Goal: Use online tool/utility

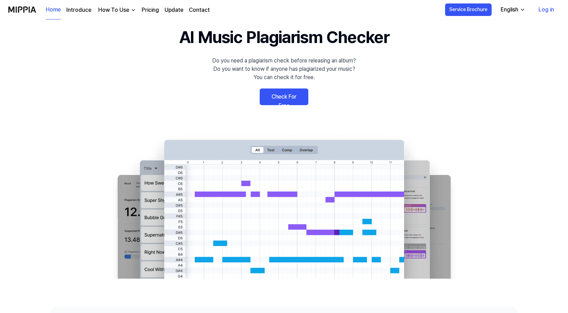
scroll to position [27, 0]
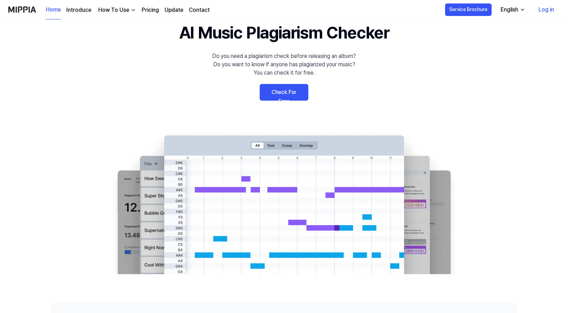
click at [149, 8] on link "Pricing" at bounding box center [150, 10] width 17 height 8
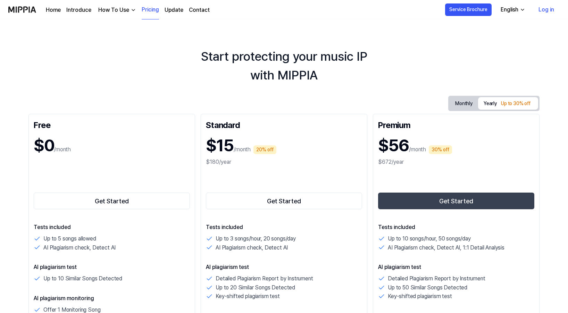
click at [52, 8] on link "Home" at bounding box center [53, 10] width 15 height 8
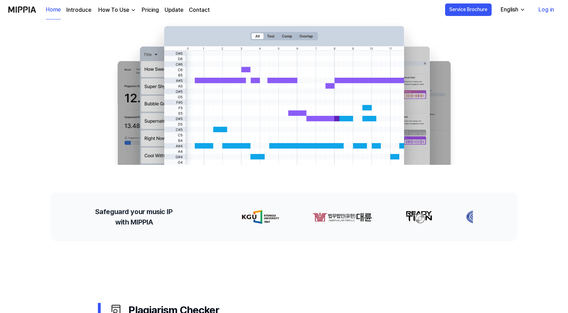
scroll to position [25, 0]
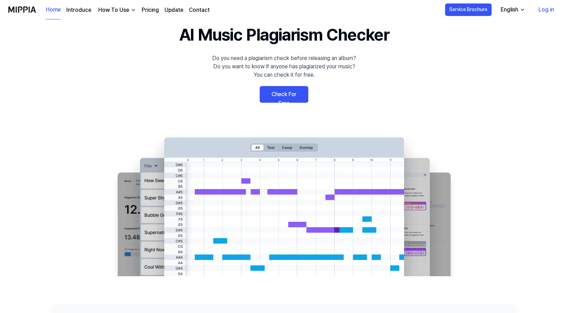
click at [288, 100] on link "Check For Free" at bounding box center [284, 94] width 49 height 17
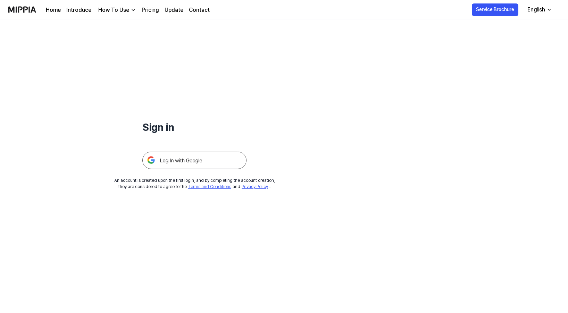
click at [215, 163] on img at bounding box center [194, 160] width 104 height 17
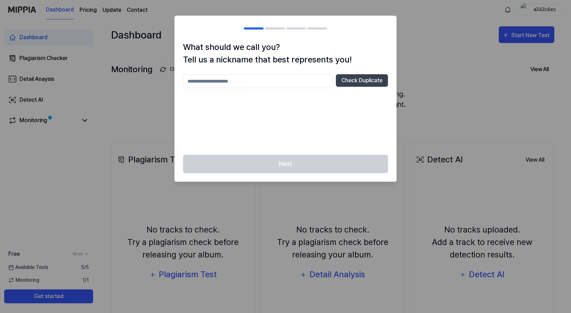
click at [264, 83] on input "text" at bounding box center [258, 81] width 150 height 14
type input "******"
click at [356, 82] on button "Check Duplicate" at bounding box center [362, 80] width 52 height 13
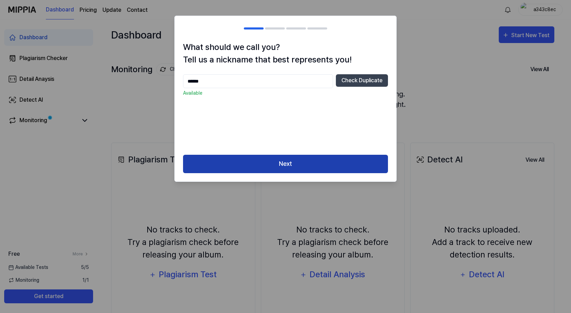
click at [282, 159] on button "Next" at bounding box center [285, 164] width 205 height 18
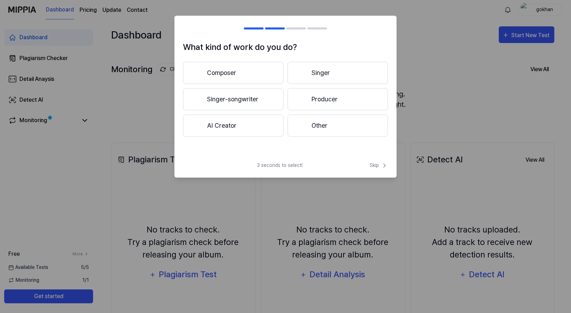
click at [318, 130] on button "Other" at bounding box center [338, 126] width 100 height 22
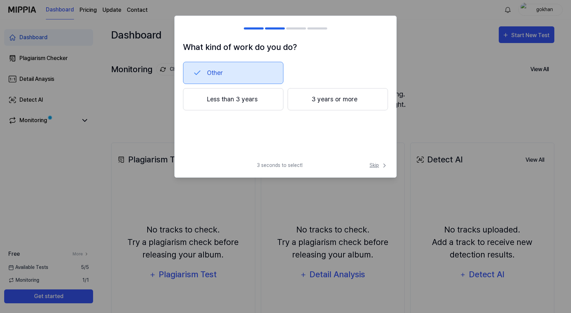
click at [375, 166] on span "Skip" at bounding box center [379, 165] width 18 height 7
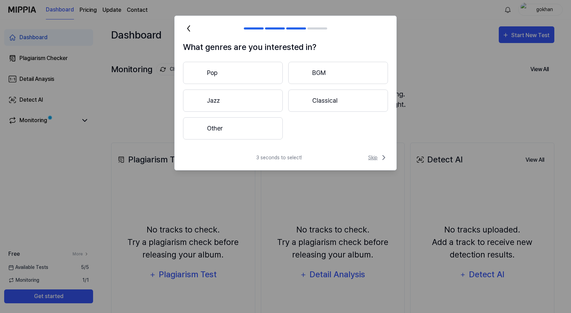
click at [375, 154] on span "Skip" at bounding box center [378, 158] width 20 height 8
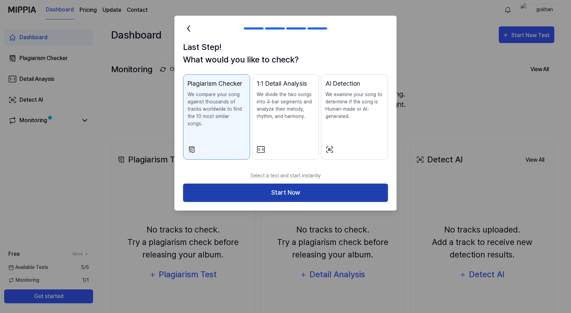
click at [296, 189] on button "Start Now" at bounding box center [285, 193] width 205 height 18
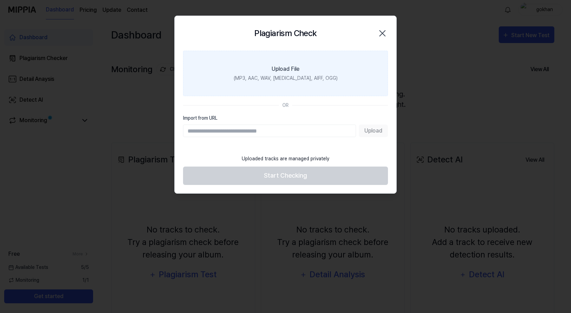
click at [291, 71] on div "Upload File" at bounding box center [286, 69] width 28 height 8
click at [0, 0] on input "Upload File (MP3, AAC, WAV, [MEDICAL_DATA], AIFF, OGG)" at bounding box center [0, 0] width 0 height 0
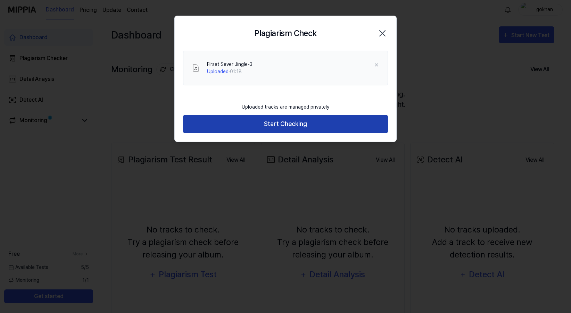
click at [288, 126] on button "Start Checking" at bounding box center [285, 124] width 205 height 18
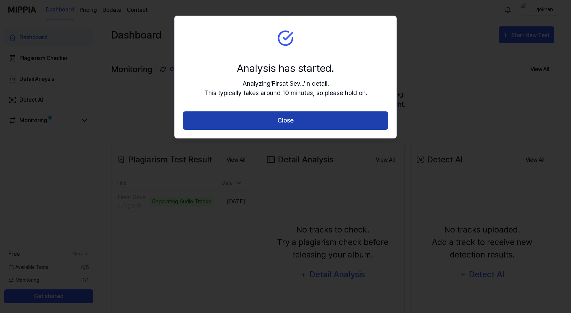
click at [288, 123] on button "Close" at bounding box center [285, 120] width 205 height 18
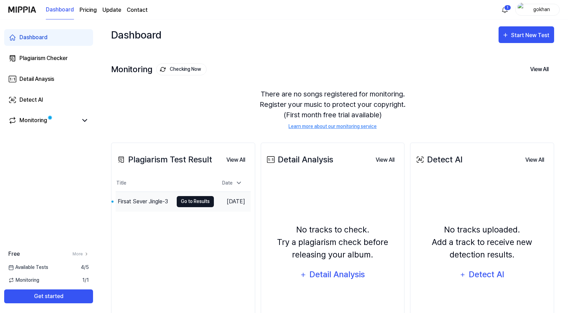
click at [189, 201] on button "Go to Results" at bounding box center [195, 201] width 37 height 11
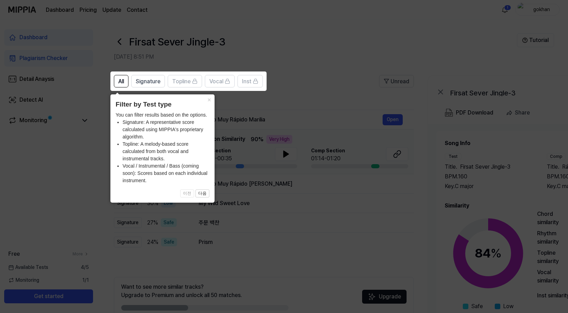
click at [351, 41] on icon at bounding box center [285, 156] width 571 height 313
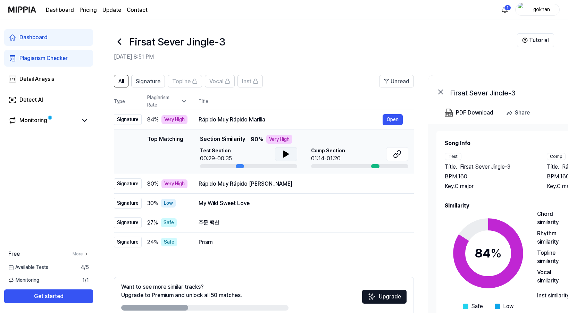
click at [282, 155] on icon at bounding box center [286, 154] width 8 height 8
click at [286, 155] on icon at bounding box center [286, 154] width 8 height 8
click at [250, 185] on div "Rápido Muy Rápido [PERSON_NAME]" at bounding box center [291, 184] width 184 height 8
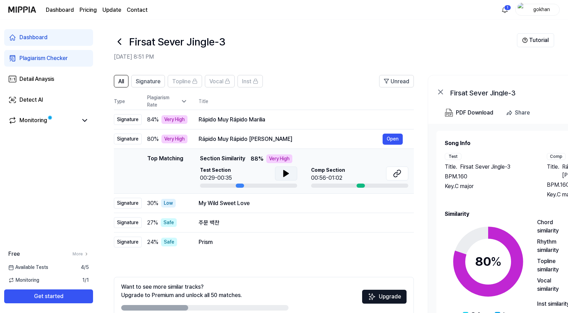
click at [275, 173] on button at bounding box center [286, 174] width 22 height 14
click at [285, 173] on icon at bounding box center [284, 174] width 1 height 6
click at [237, 198] on div "My Wild Sweet Love Open" at bounding box center [301, 203] width 204 height 11
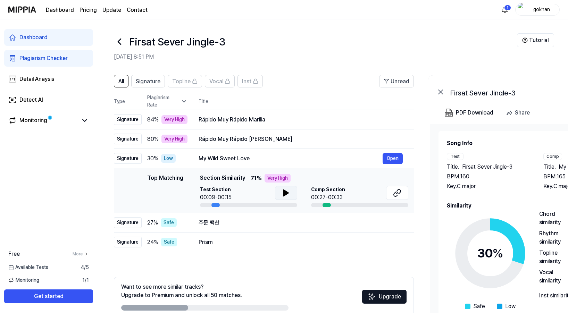
click at [285, 192] on icon at bounding box center [286, 193] width 5 height 6
click at [259, 135] on div "Rápido Muy Rápido [PERSON_NAME]" at bounding box center [291, 139] width 184 height 8
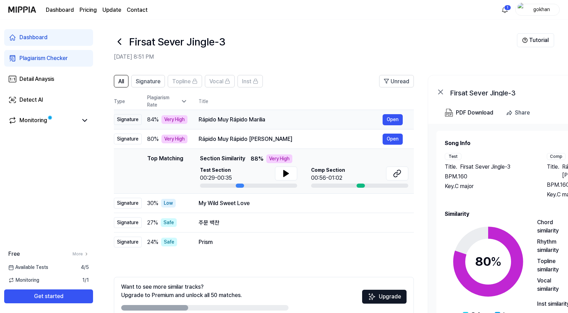
click at [261, 120] on div "Rápido Muy Rápido Marilia" at bounding box center [291, 120] width 184 height 8
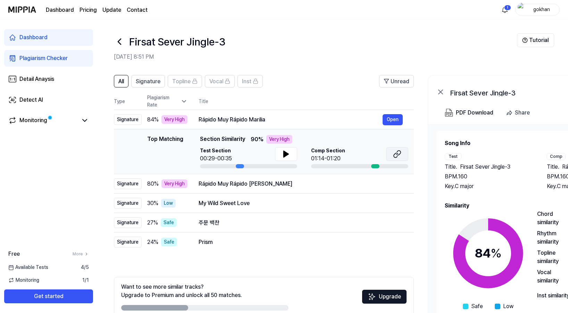
click at [401, 155] on icon at bounding box center [397, 154] width 8 height 8
click at [506, 10] on html "Dashboard Pricing Update Contact 1 gokhan Dashboard Plagiarism Checker Detail A…" at bounding box center [284, 156] width 568 height 313
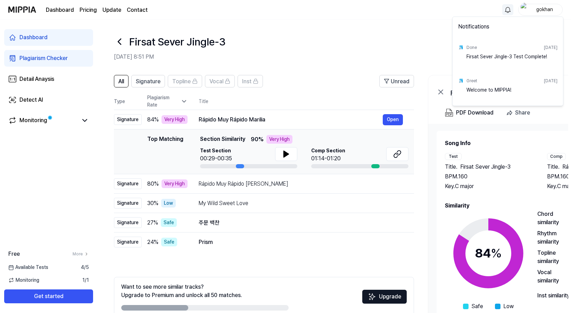
click at [506, 10] on html "Dashboard Pricing Update Contact gokhan Dashboard Plagiarism Checker Detail Ana…" at bounding box center [285, 156] width 571 height 313
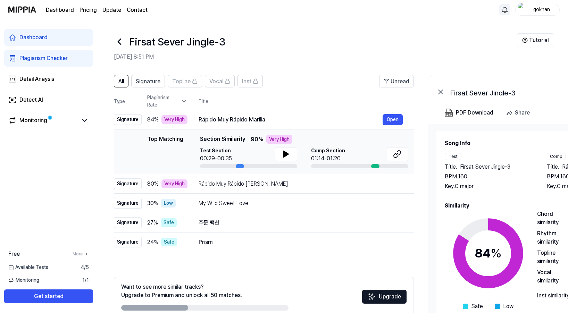
click at [117, 39] on icon at bounding box center [119, 41] width 11 height 11
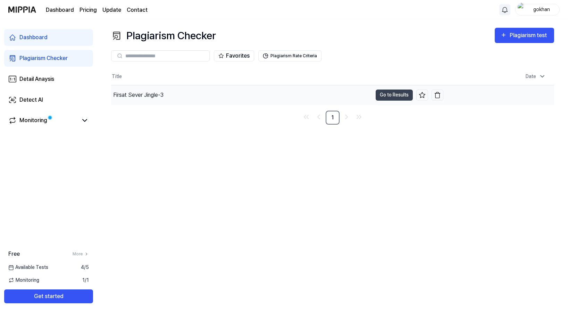
click at [162, 94] on div "Firsat Sever Jingle-3" at bounding box center [138, 95] width 50 height 8
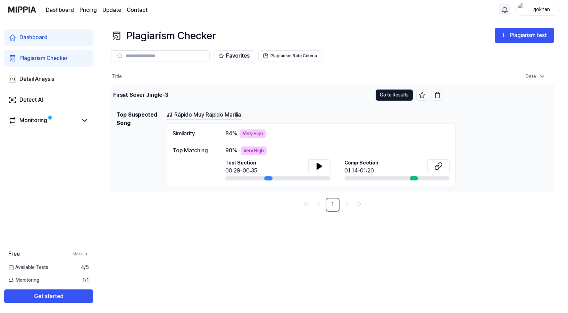
click at [379, 95] on button "Go to Results" at bounding box center [394, 95] width 37 height 11
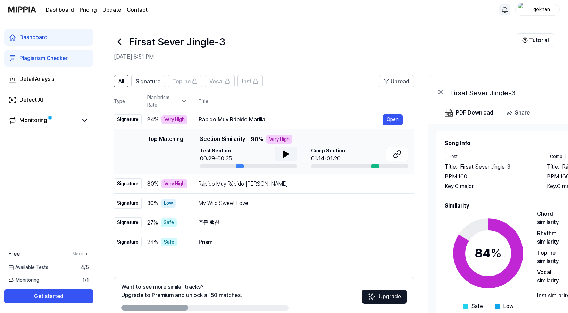
click at [290, 155] on button at bounding box center [286, 154] width 22 height 14
click at [395, 154] on icon at bounding box center [396, 155] width 4 height 5
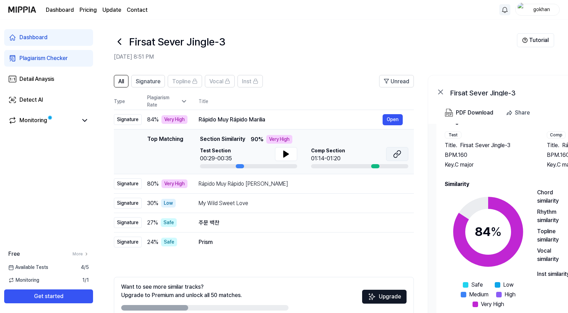
click at [399, 155] on icon at bounding box center [399, 153] width 4 height 5
